Goal: Task Accomplishment & Management: Complete application form

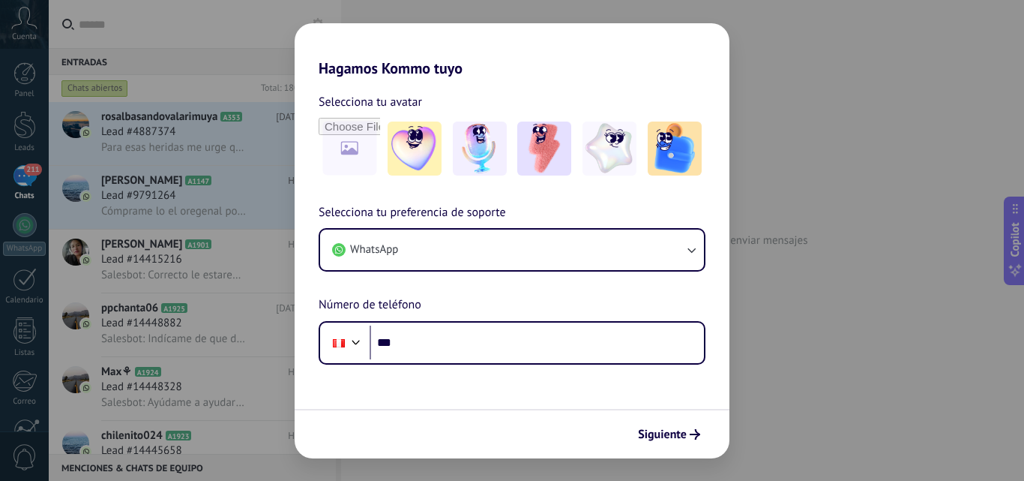
click at [841, 364] on div "Hagamos Kommo tuyo Selecciona tu avatar Selecciona tu preferencia de soporte Wh…" at bounding box center [512, 240] width 1024 height 481
click at [687, 434] on span "Siguiente" at bounding box center [669, 434] width 62 height 10
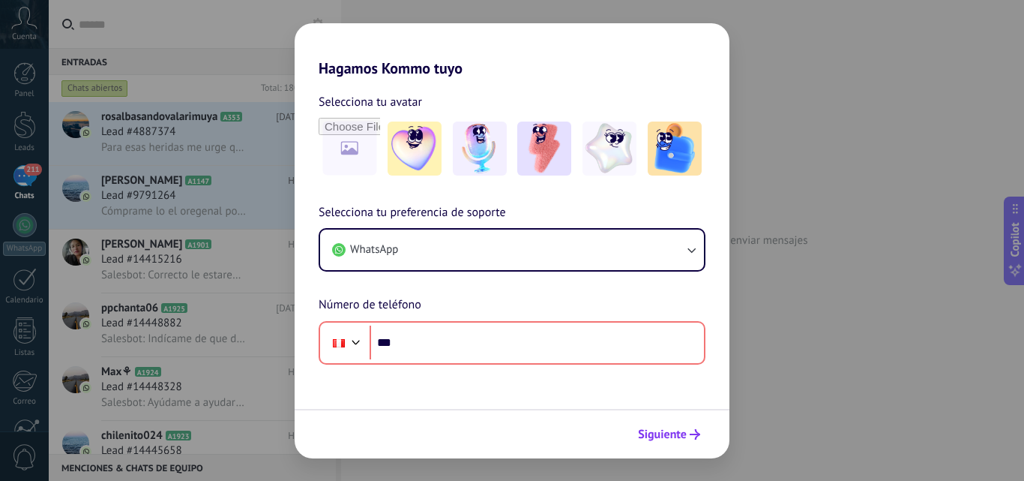
click at [687, 434] on span "Siguiente" at bounding box center [669, 434] width 62 height 10
click at [189, 130] on div "Hagamos Kommo tuyo Selecciona tu avatar Selecciona tu preferencia de soporte Wh…" at bounding box center [512, 240] width 1024 height 481
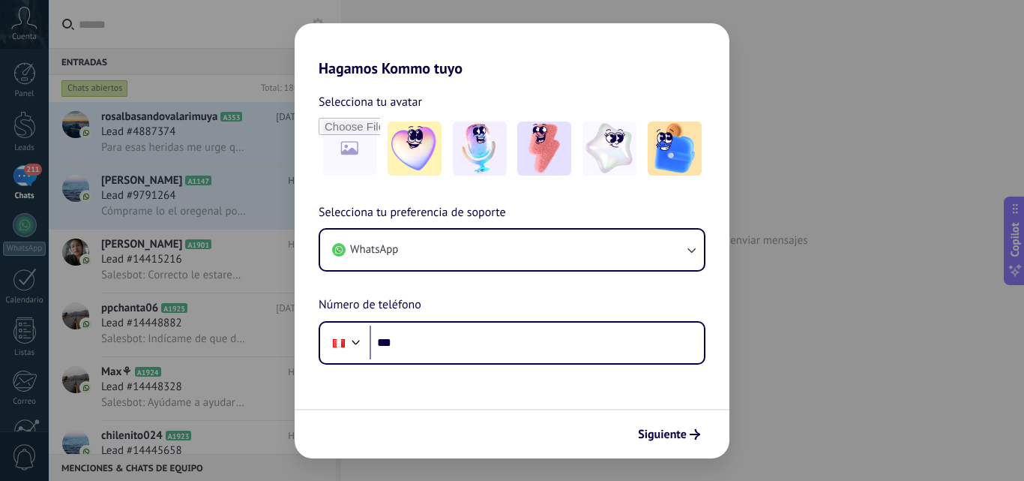
click at [915, 294] on div "Hagamos Kommo tuyo Selecciona tu avatar Selecciona tu preferencia de soporte Wh…" at bounding box center [512, 240] width 1024 height 481
click at [651, 5] on div "Hagamos Kommo tuyo Selecciona tu avatar Selecciona tu preferencia de soporte Wh…" at bounding box center [512, 240] width 1024 height 481
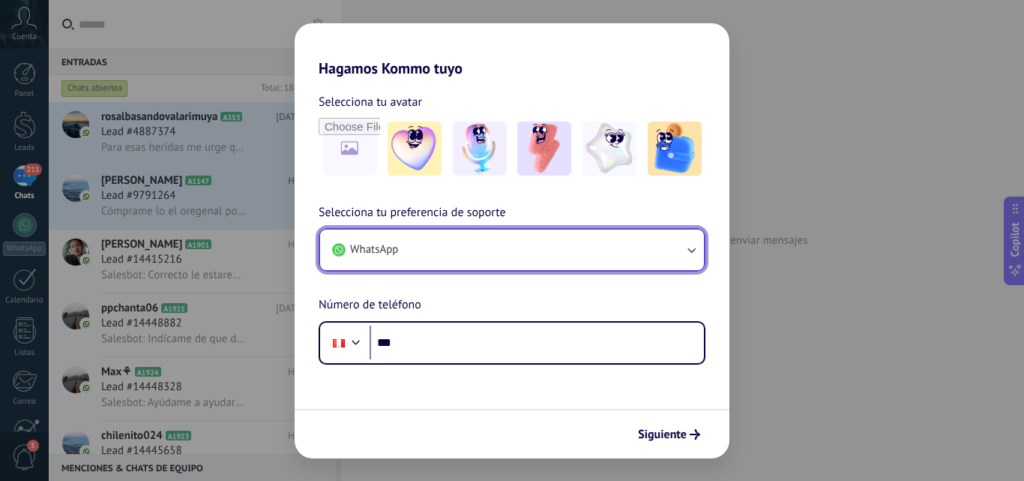
click at [697, 246] on icon "button" at bounding box center [691, 249] width 15 height 15
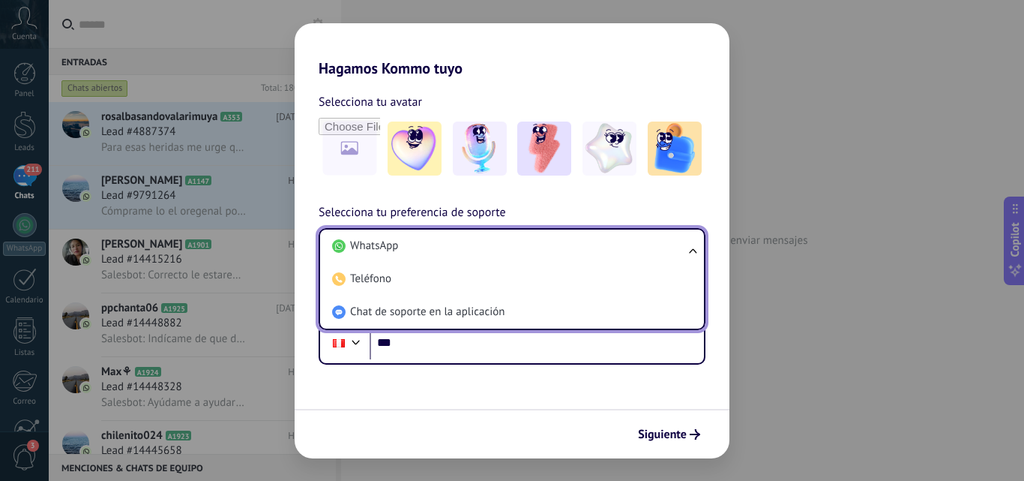
click at [697, 246] on ul "WhatsApp Teléfono Chat de soporte en la aplicación" at bounding box center [512, 279] width 387 height 102
click at [692, 247] on ul "WhatsApp Teléfono Chat de soporte en la aplicación" at bounding box center [512, 279] width 387 height 102
click at [697, 258] on ul "WhatsApp Teléfono Chat de soporte en la aplicación" at bounding box center [512, 279] width 387 height 102
click at [923, 348] on div "Hagamos Kommo tuyo Selecciona tu avatar Selecciona tu preferencia de soporte Wh…" at bounding box center [512, 240] width 1024 height 481
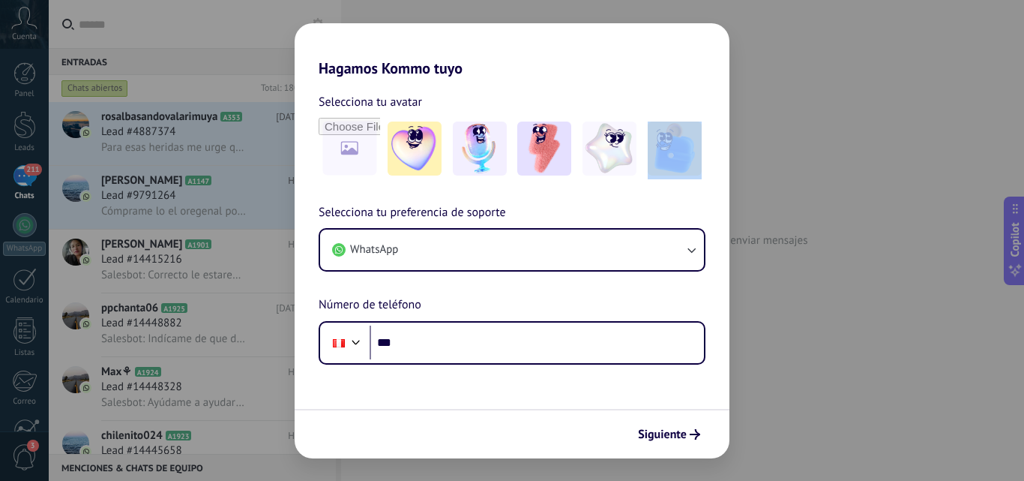
click at [923, 348] on div "Hagamos Kommo tuyo Selecciona tu avatar Selecciona tu preferencia de soporte Wh…" at bounding box center [512, 240] width 1024 height 481
click at [691, 430] on icon "submit" at bounding box center [695, 434] width 10 height 10
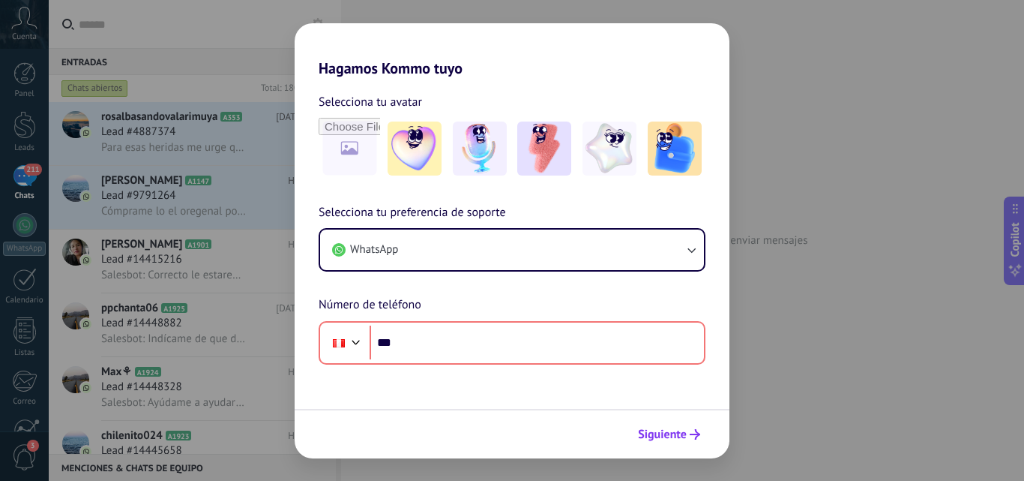
click at [691, 430] on icon "submit" at bounding box center [695, 434] width 10 height 10
click at [735, 41] on div "Hagamos Kommo tuyo Selecciona tu avatar Selecciona tu preferencia de soporte Wh…" at bounding box center [512, 240] width 1024 height 481
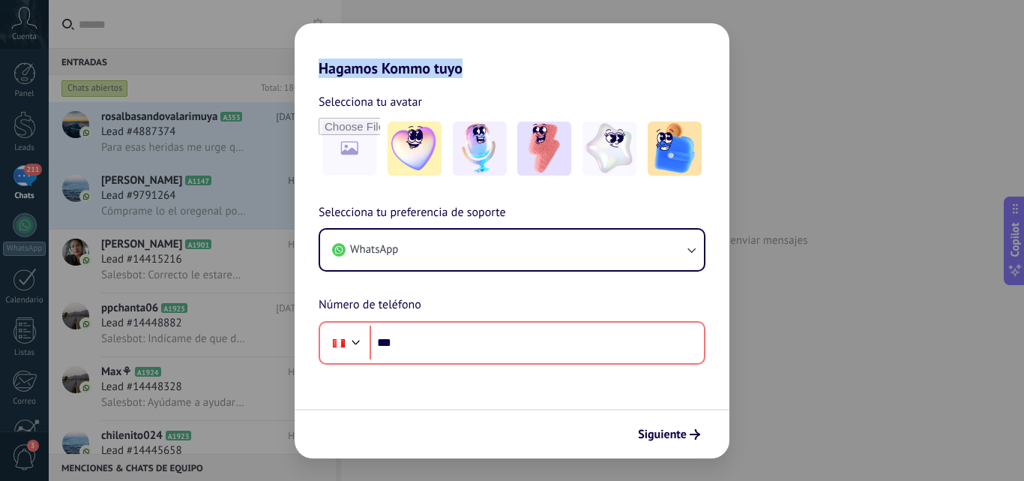
click at [735, 41] on div "Hagamos Kommo tuyo Selecciona tu avatar Selecciona tu preferencia de soporte Wh…" at bounding box center [512, 240] width 1024 height 481
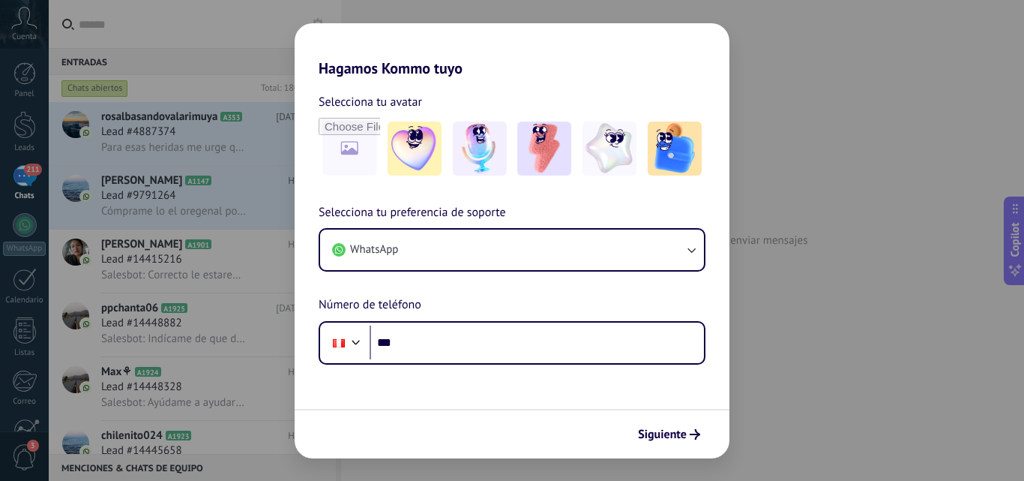
click at [146, 189] on div "Hagamos Kommo tuyo Selecciona tu avatar Selecciona tu preferencia de soporte Wh…" at bounding box center [512, 240] width 1024 height 481
click at [274, 194] on div "Hagamos Kommo tuyo Selecciona tu avatar Selecciona tu preferencia de soporte Wh…" at bounding box center [512, 240] width 1024 height 481
